Goal: Transaction & Acquisition: Purchase product/service

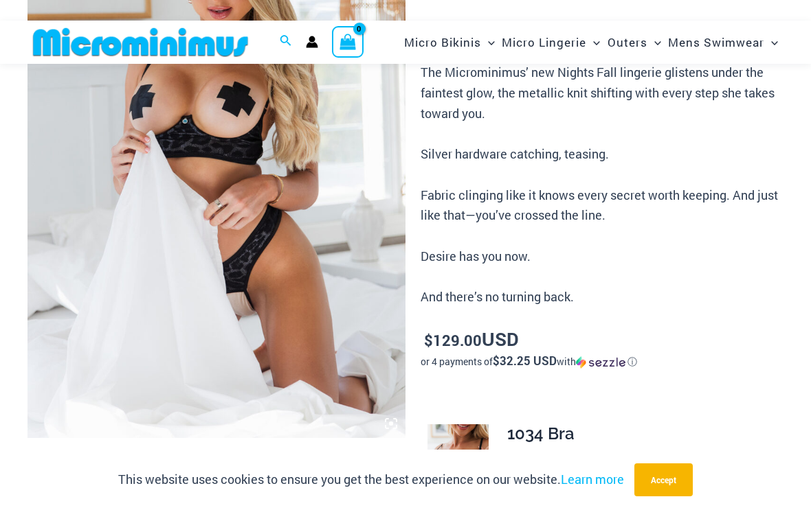
scroll to position [211, 0]
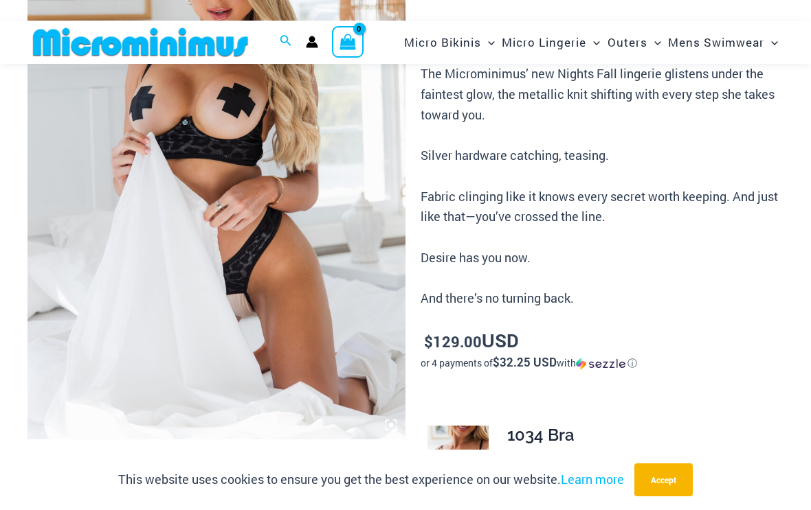
click at [71, 376] on img at bounding box center [216, 156] width 378 height 567
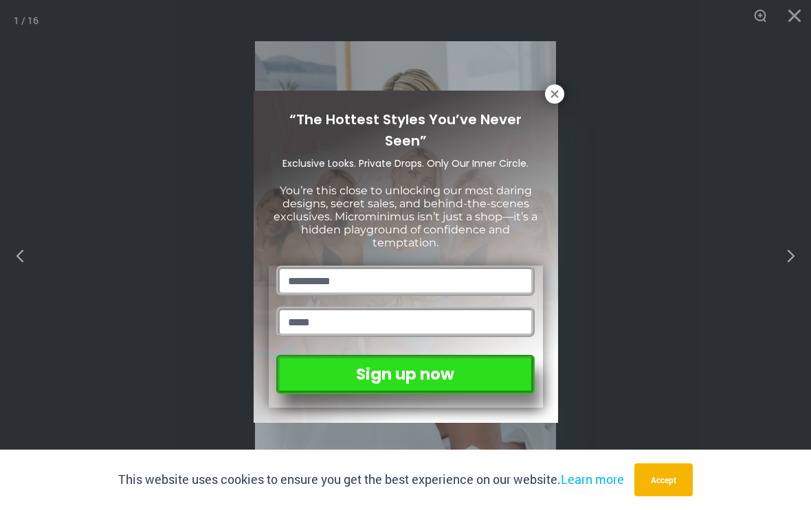
click at [549, 100] on icon at bounding box center [554, 94] width 12 height 12
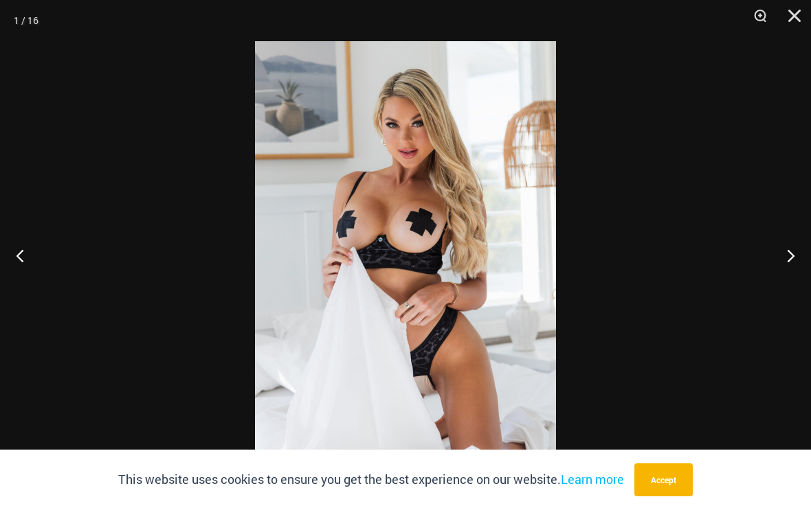
click at [781, 278] on button "Next" at bounding box center [785, 255] width 52 height 69
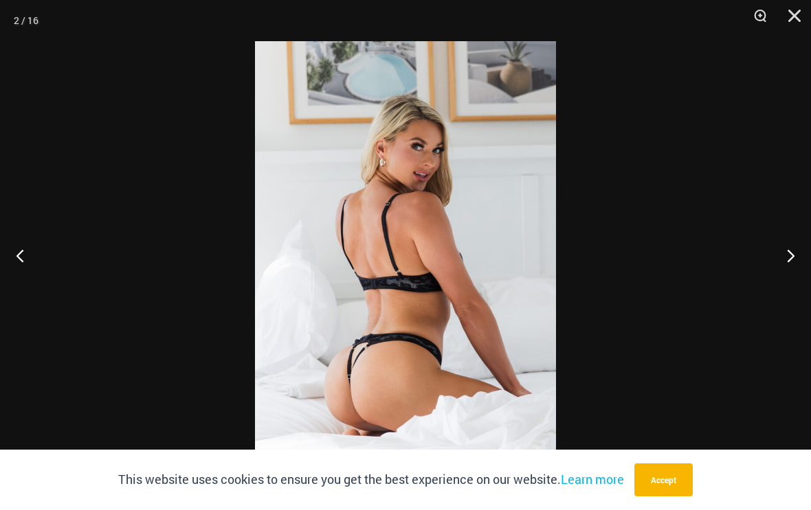
click at [782, 275] on button "Next" at bounding box center [785, 255] width 52 height 69
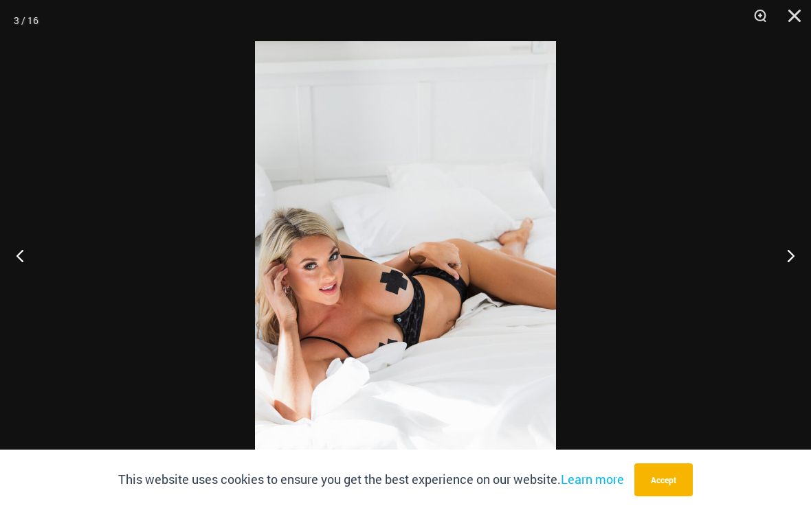
click at [787, 273] on button "Next" at bounding box center [785, 255] width 52 height 69
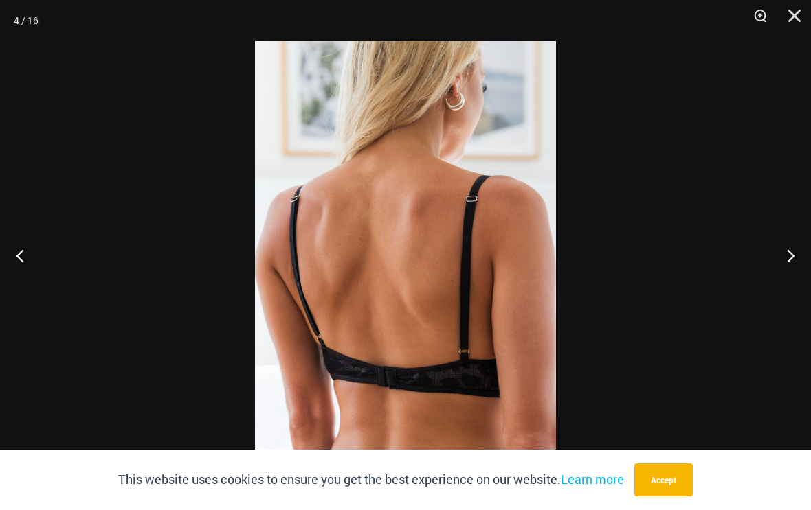
click at [791, 269] on button "Next" at bounding box center [785, 255] width 52 height 69
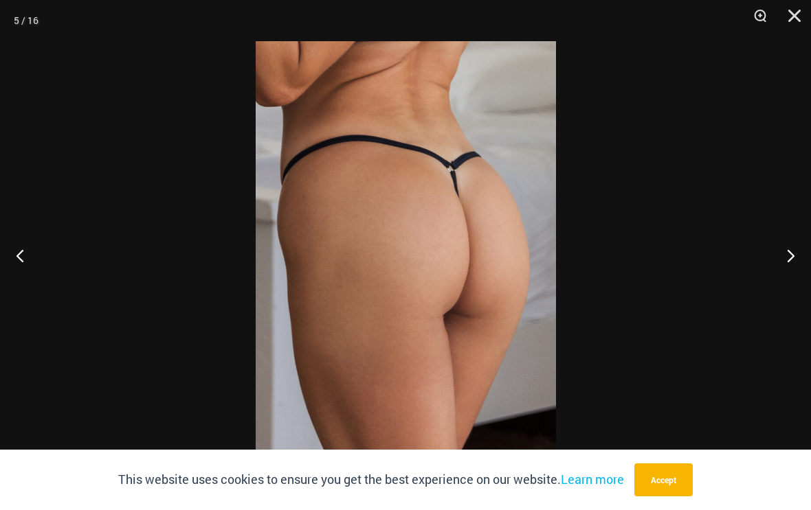
click at [776, 266] on button "Next" at bounding box center [785, 255] width 52 height 69
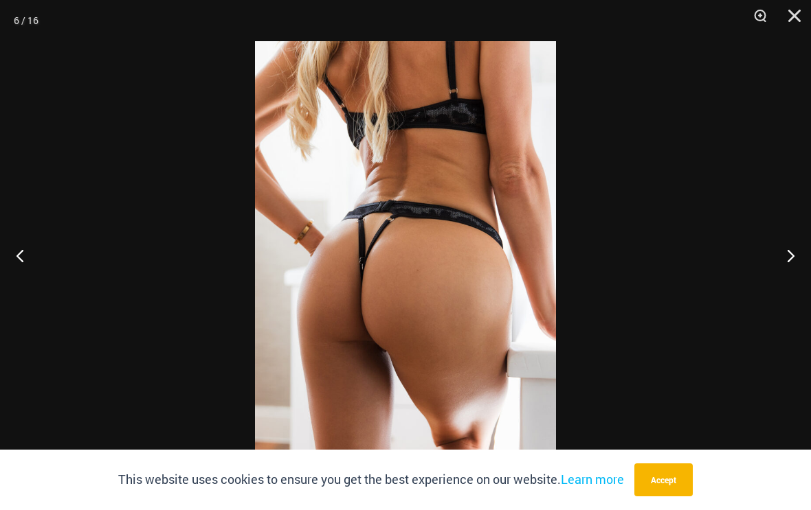
click at [19, 277] on button "Previous" at bounding box center [26, 255] width 52 height 69
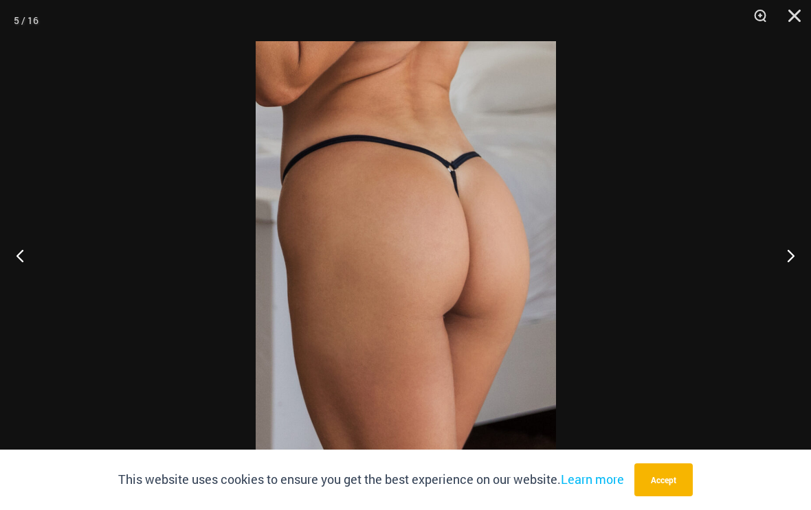
click at [785, 262] on button "Next" at bounding box center [785, 255] width 52 height 69
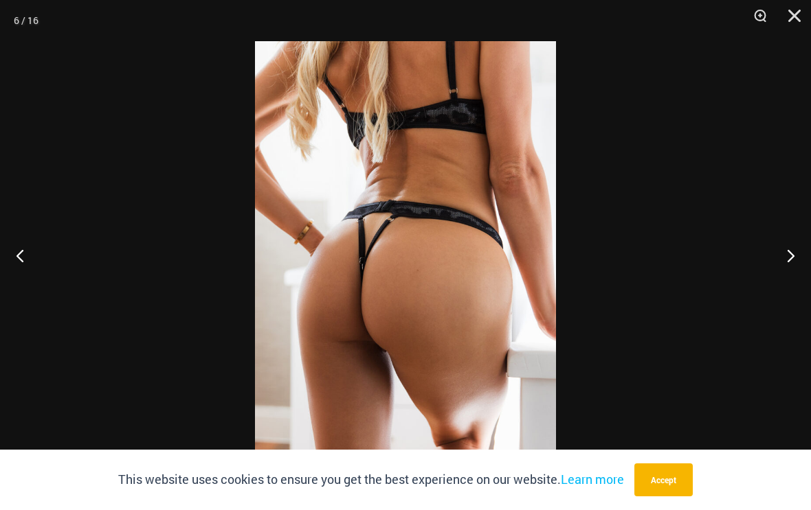
click at [781, 265] on button "Next" at bounding box center [785, 255] width 52 height 69
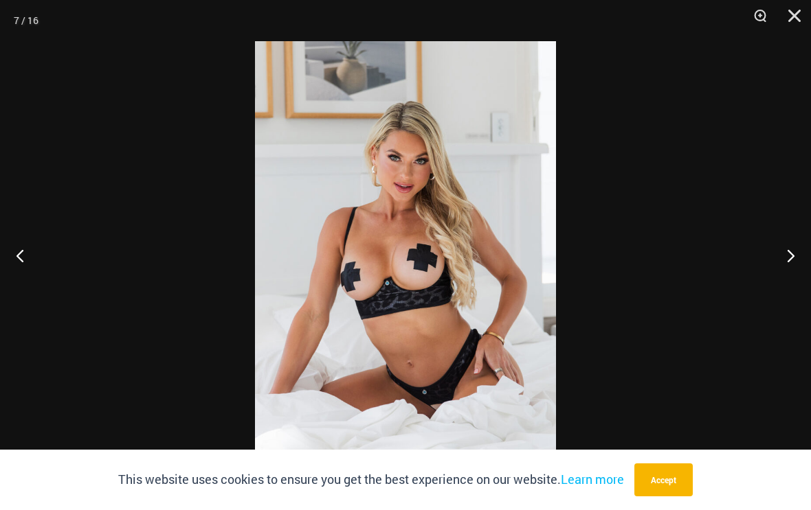
click at [779, 258] on button "Next" at bounding box center [785, 255] width 52 height 69
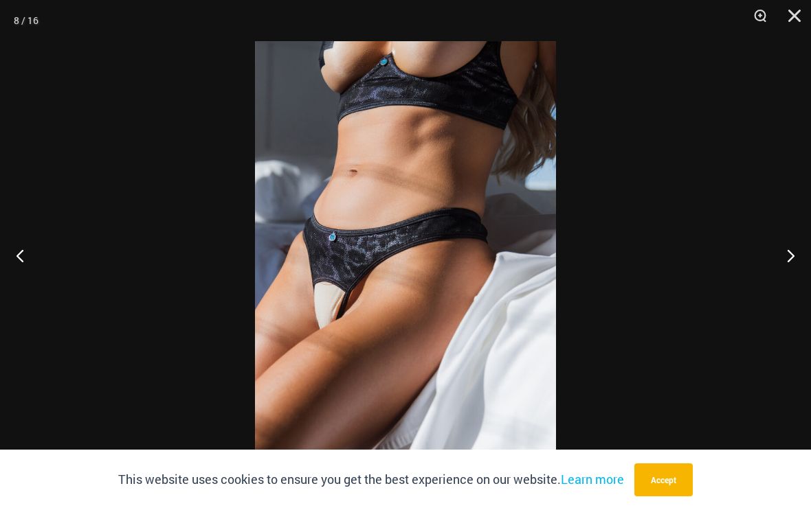
click at [785, 254] on button "Next" at bounding box center [785, 255] width 52 height 69
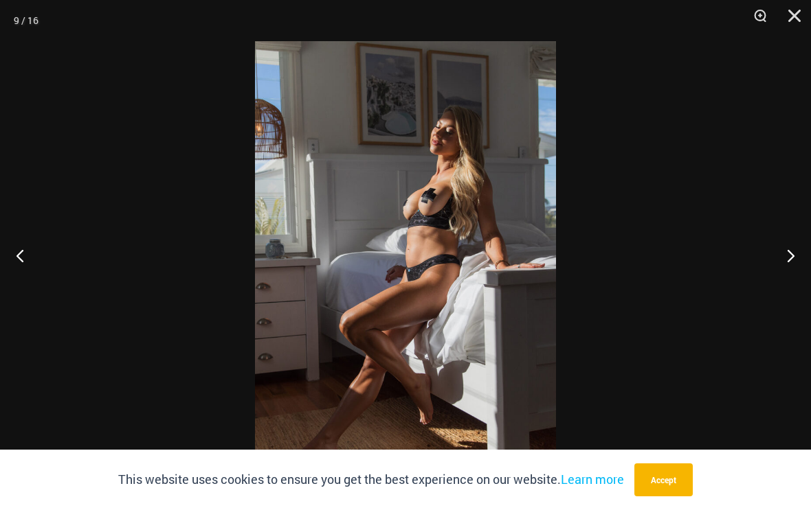
click at [786, 252] on button "Next" at bounding box center [785, 255] width 52 height 69
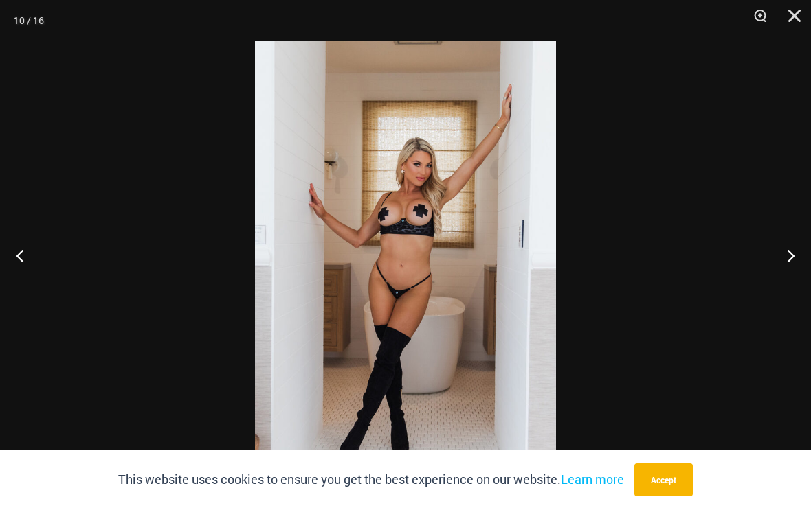
click at [789, 248] on button "Next" at bounding box center [785, 255] width 52 height 69
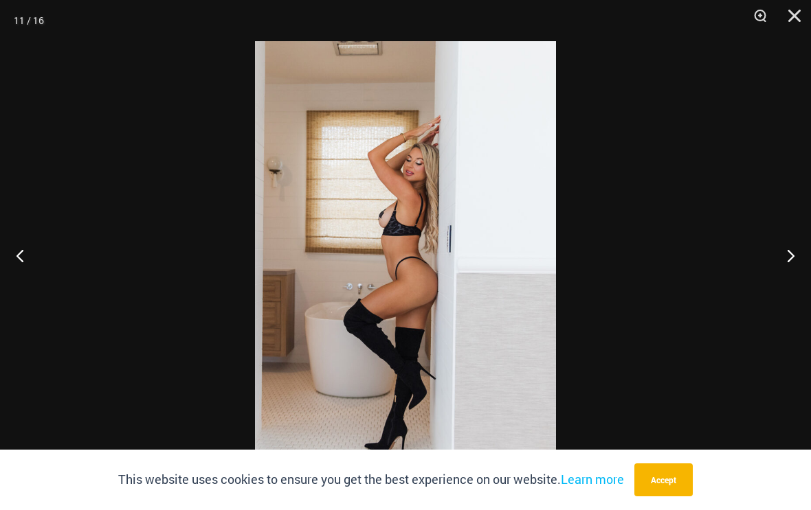
click at [783, 251] on button "Next" at bounding box center [785, 255] width 52 height 69
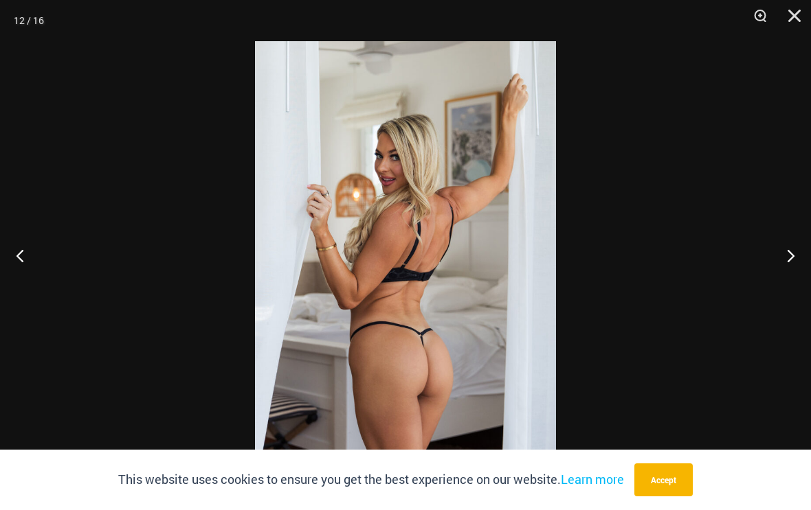
click at [787, 249] on button "Next" at bounding box center [785, 255] width 52 height 69
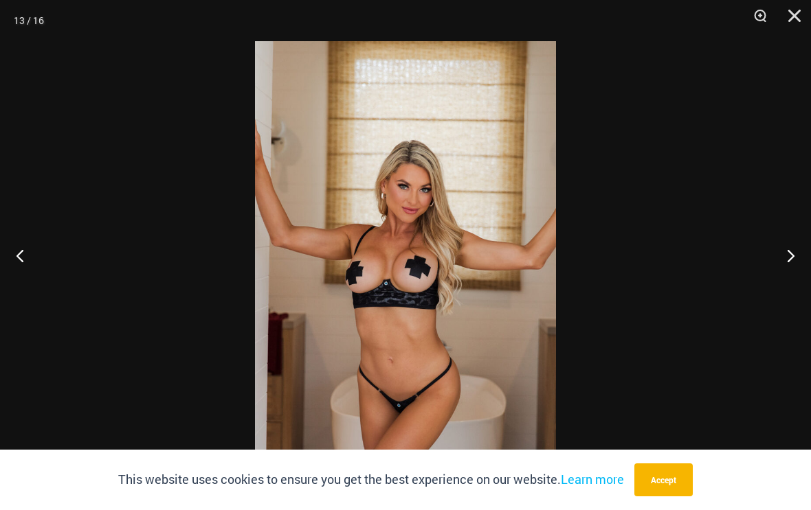
click at [780, 252] on button "Next" at bounding box center [785, 255] width 52 height 69
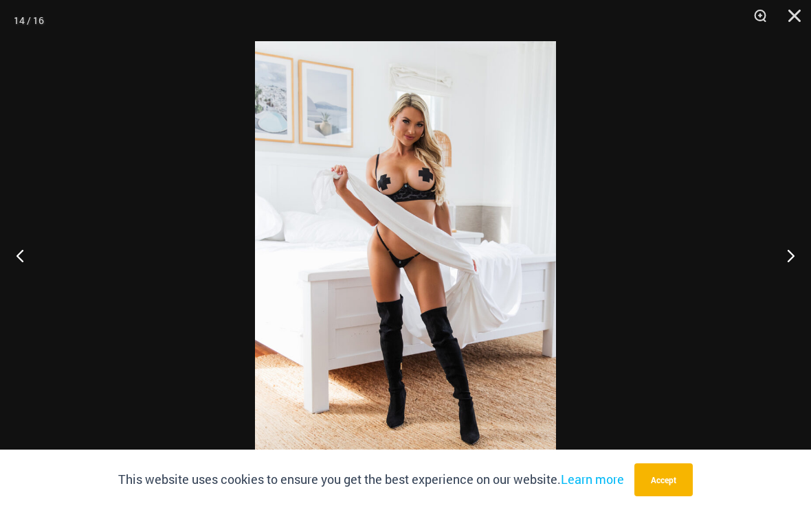
click at [783, 251] on button "Next" at bounding box center [785, 255] width 52 height 69
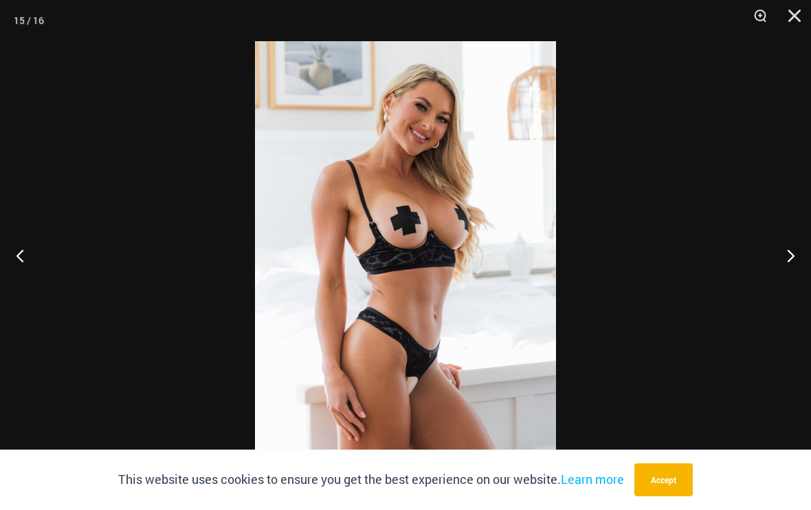
click at [787, 247] on button "Next" at bounding box center [785, 255] width 52 height 69
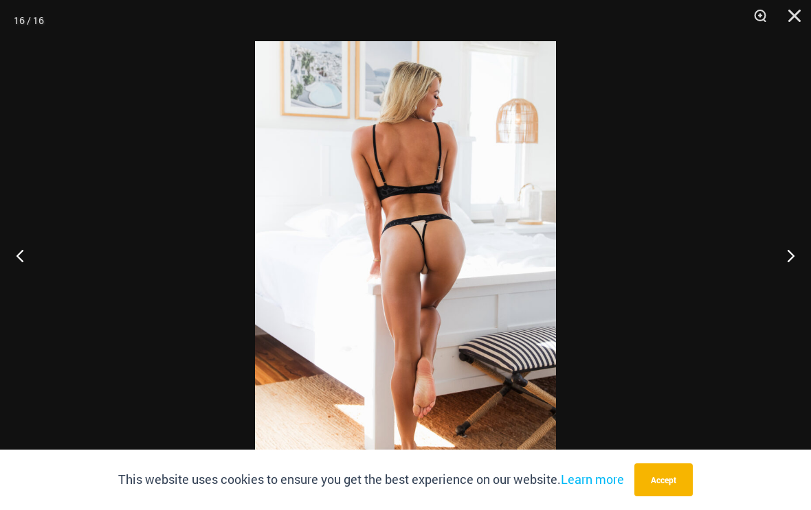
click at [785, 247] on button "Next" at bounding box center [785, 255] width 52 height 69
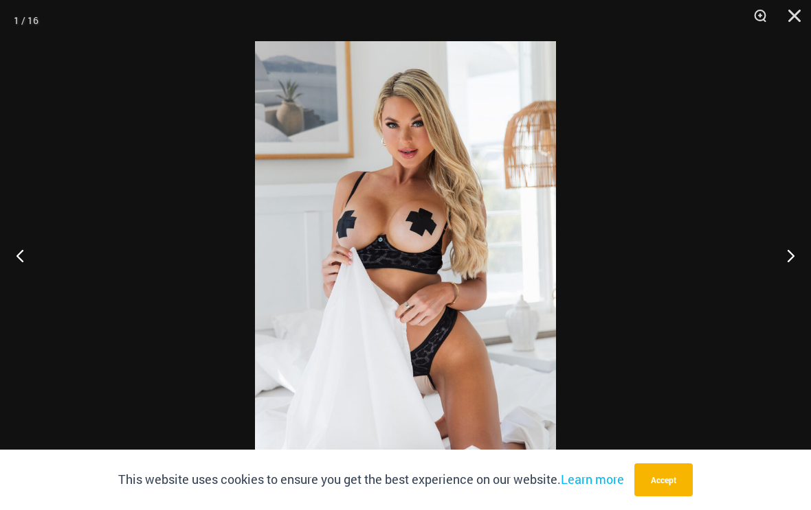
click at [800, 14] on button "Close" at bounding box center [789, 20] width 34 height 41
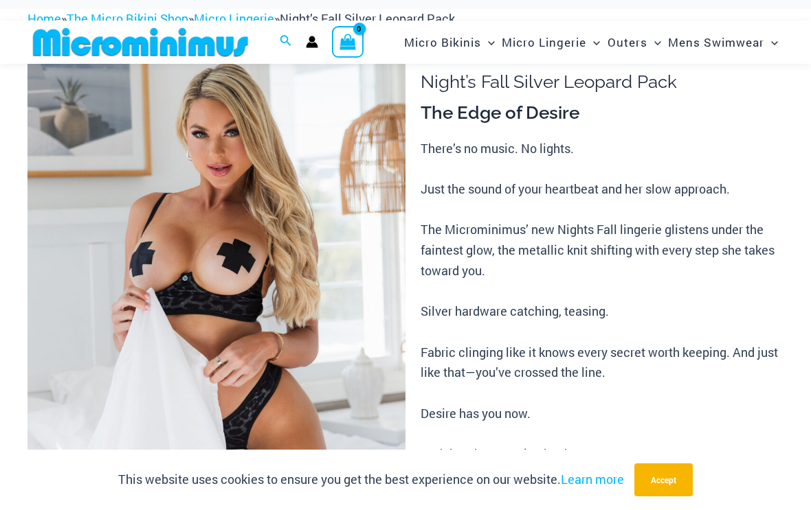
scroll to position [0, 0]
